Goal: Book appointment/travel/reservation

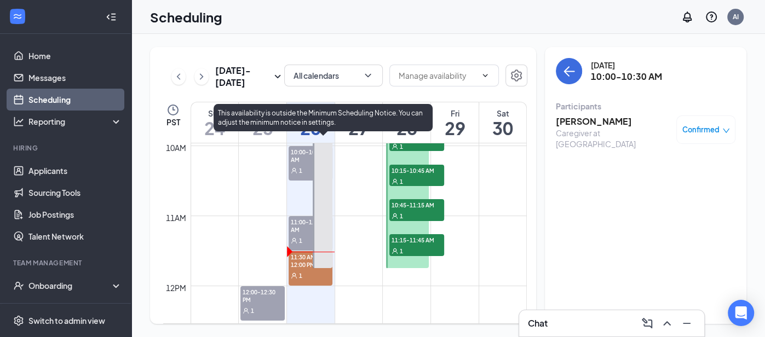
scroll to position [700, 0]
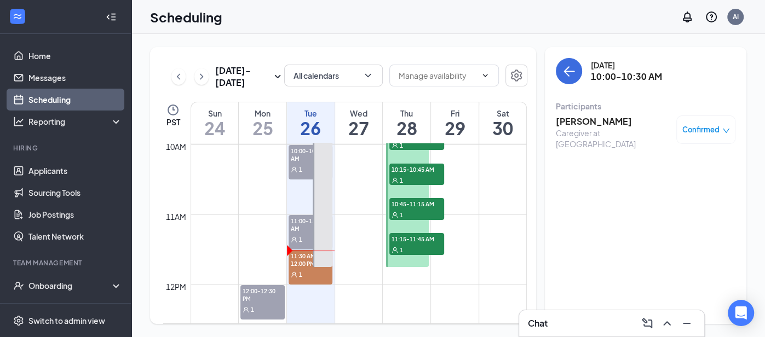
click at [303, 261] on span "11:30 AM-12:00 PM" at bounding box center [311, 259] width 44 height 19
click at [295, 273] on icon "User" at bounding box center [293, 274] width 5 height 5
click at [723, 129] on icon "down" at bounding box center [726, 131] width 7 height 4
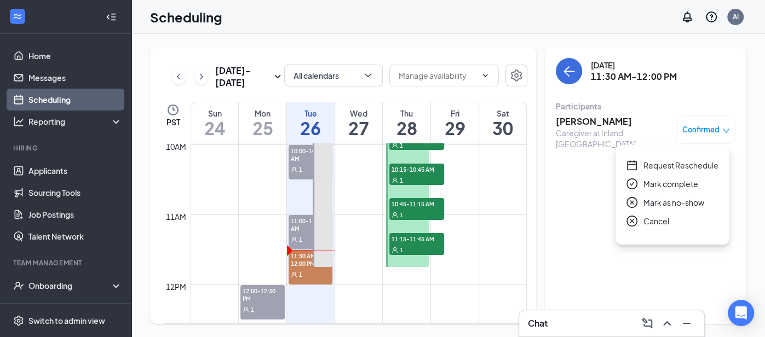
click at [695, 163] on span "Request Reschedule" at bounding box center [681, 165] width 75 height 12
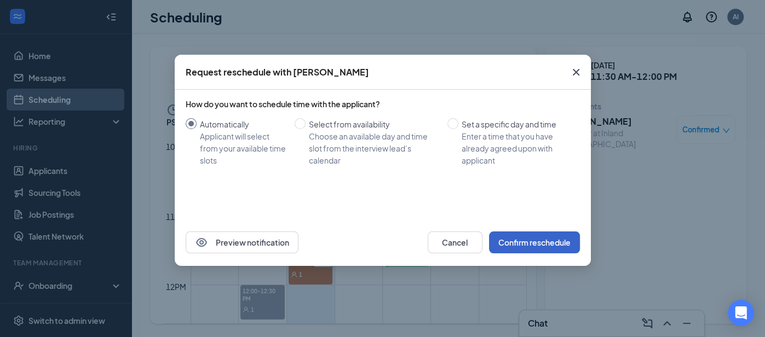
click at [544, 236] on button "Confirm reschedule" at bounding box center [534, 243] width 91 height 22
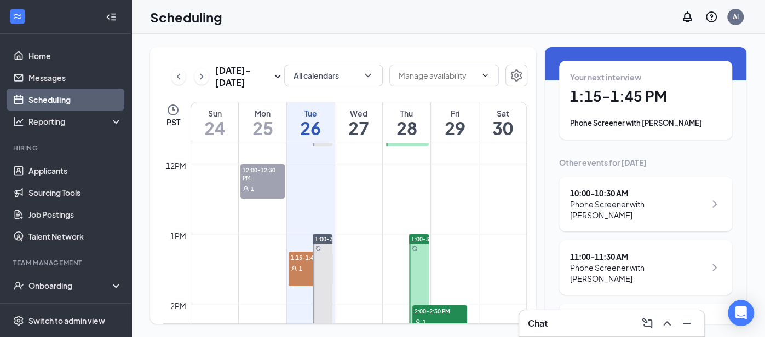
scroll to position [59, 0]
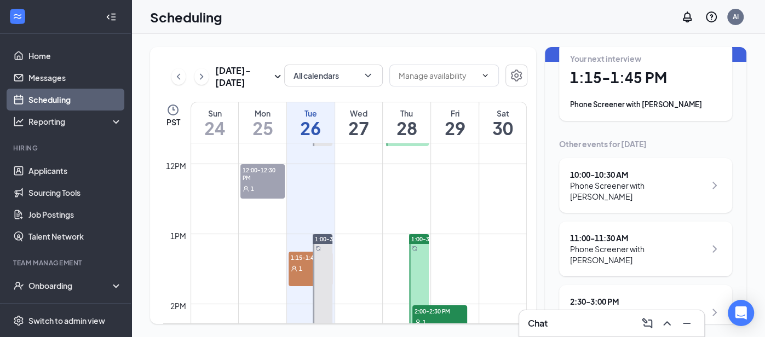
click at [307, 263] on div "1" at bounding box center [311, 268] width 44 height 11
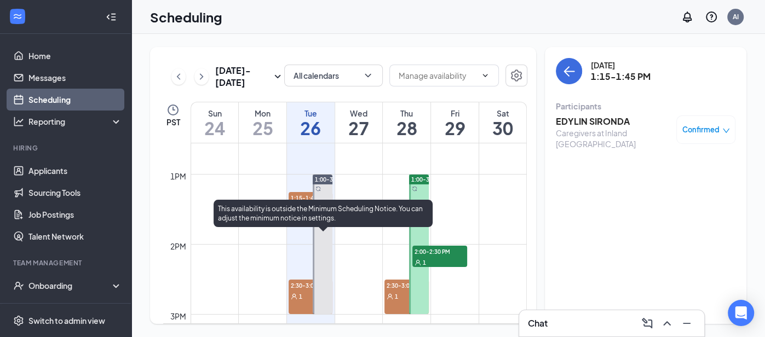
scroll to position [914, 0]
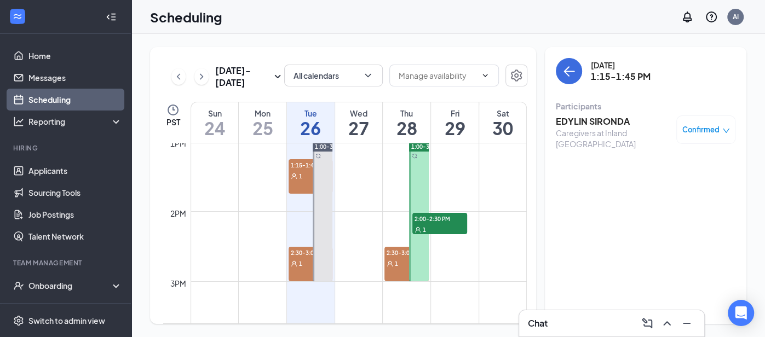
click at [306, 254] on span "2:30-3:00 PM" at bounding box center [311, 252] width 44 height 11
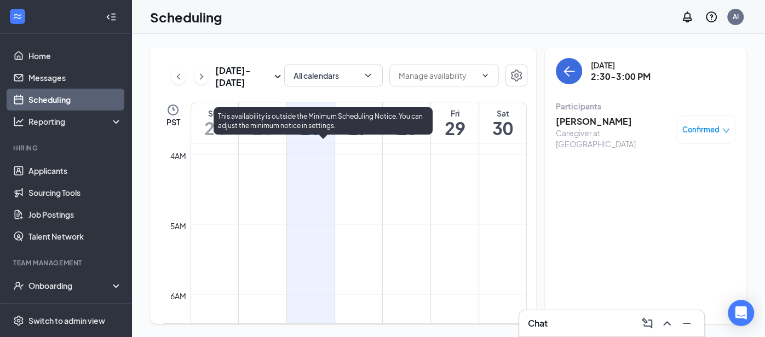
scroll to position [245, 0]
